Goal: Find specific page/section

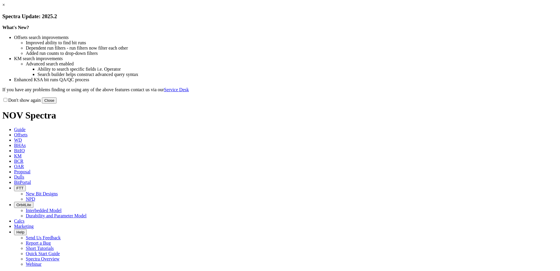
click at [5, 7] on link "×" at bounding box center [3, 4] width 3 height 5
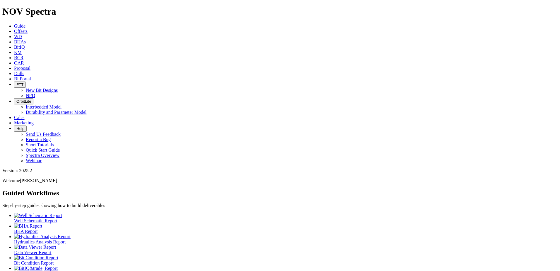
click at [14, 71] on icon at bounding box center [14, 73] width 0 height 5
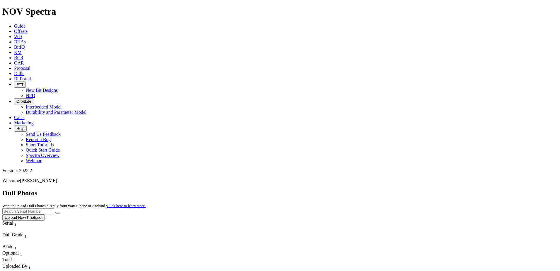
click at [54, 208] on input "text" at bounding box center [28, 211] width 52 height 6
paste input "A320991"
type input "A320991"
click at [58, 212] on icon "submit" at bounding box center [58, 212] width 0 height 0
click at [54, 208] on input "A320991" at bounding box center [28, 211] width 52 height 6
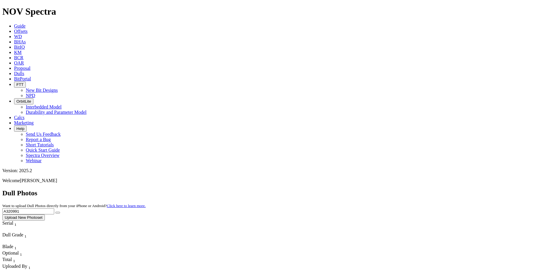
click at [54, 208] on input "A320991" at bounding box center [28, 211] width 52 height 6
